Goal: Navigation & Orientation: Understand site structure

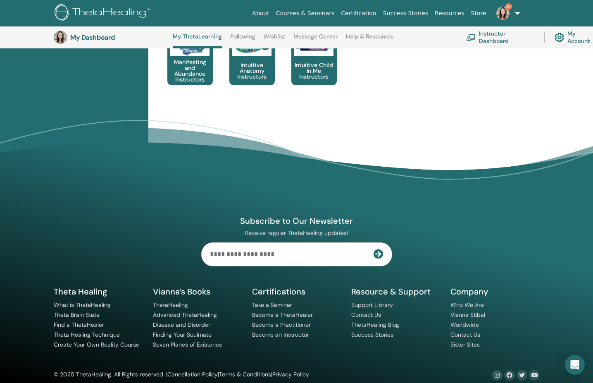
scroll to position [596, 0]
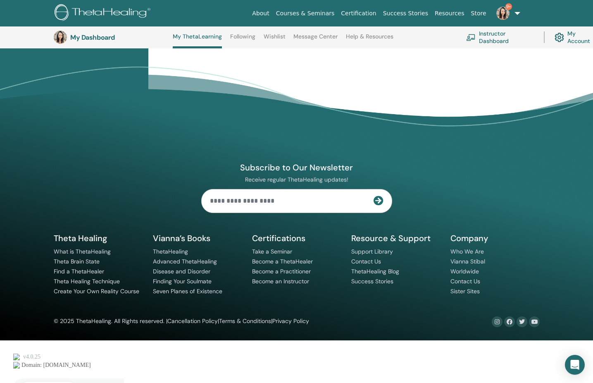
click at [259, 26] on p "Intuitive Anatomy Instructors" at bounding box center [251, 17] width 45 height 17
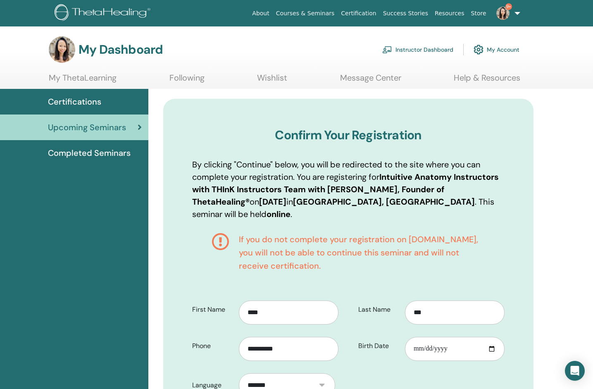
click at [504, 59] on link "My Account" at bounding box center [497, 50] width 46 height 18
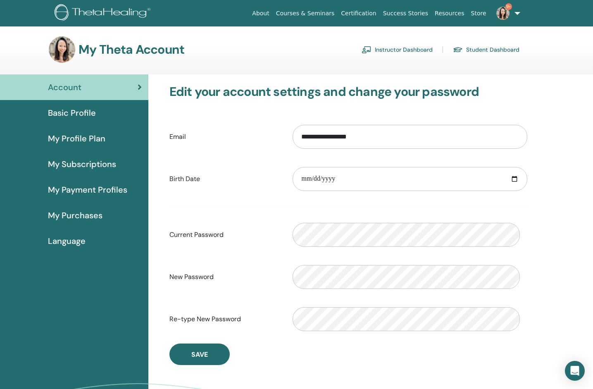
click at [90, 228] on link "My Purchases" at bounding box center [74, 216] width 148 height 26
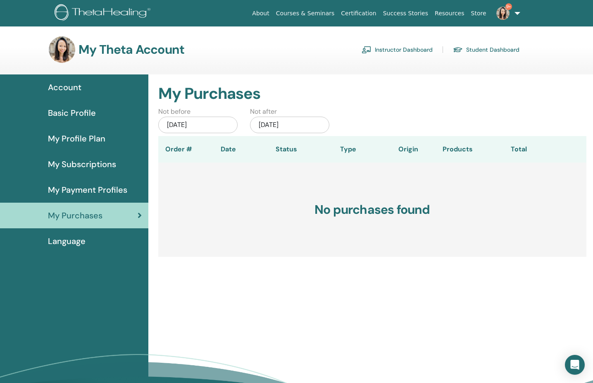
click at [90, 203] on link "My Payment Profiles" at bounding box center [74, 190] width 148 height 26
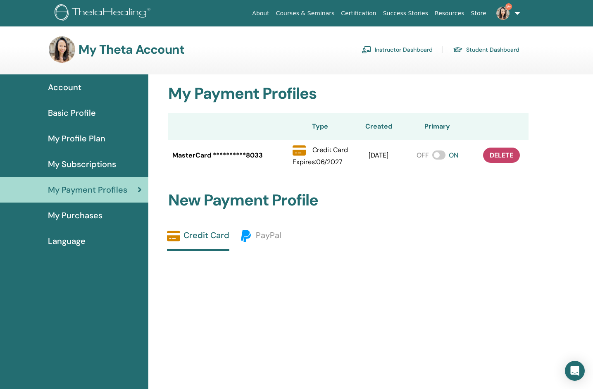
click at [83, 170] on span "My Subscriptions" at bounding box center [82, 164] width 68 height 12
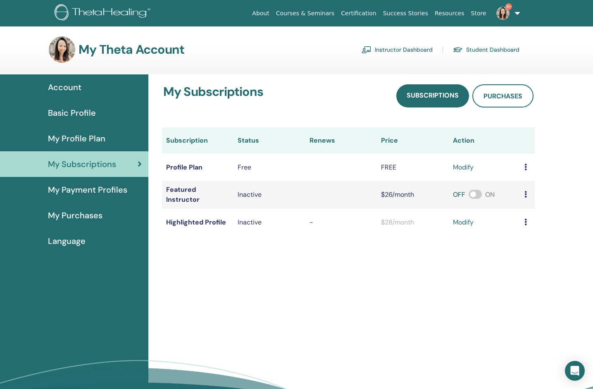
click at [81, 145] on span "My Profile Plan" at bounding box center [76, 138] width 57 height 12
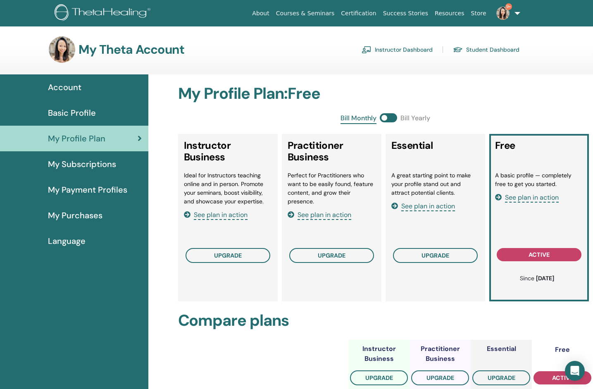
click at [366, 53] on link "Instructor Dashboard" at bounding box center [397, 49] width 71 height 13
